Goal: Information Seeking & Learning: Learn about a topic

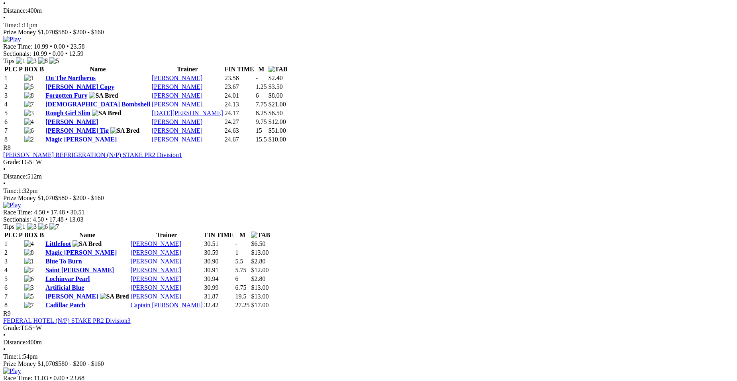
scroll to position [1357, 0]
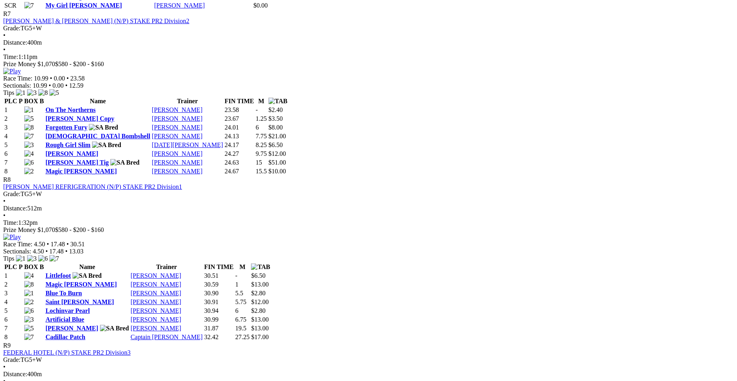
scroll to position [1330, 0]
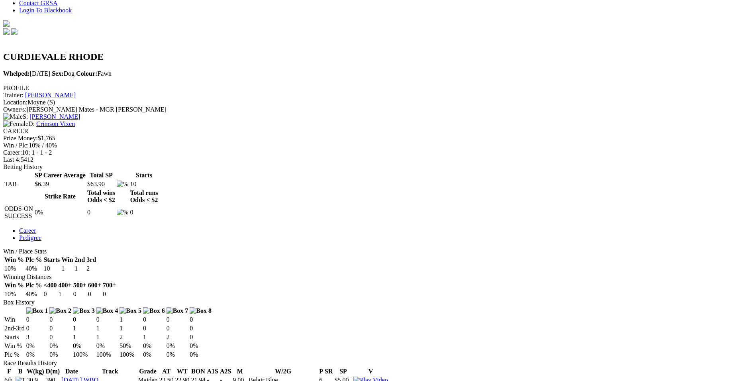
scroll to position [243, 0]
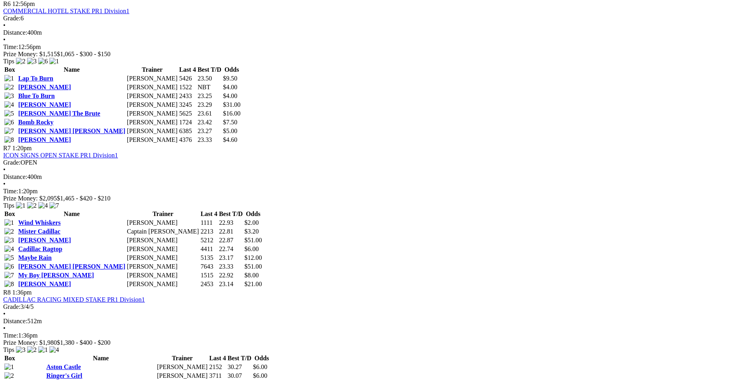
scroll to position [1076, 0]
